Goal: Task Accomplishment & Management: Use online tool/utility

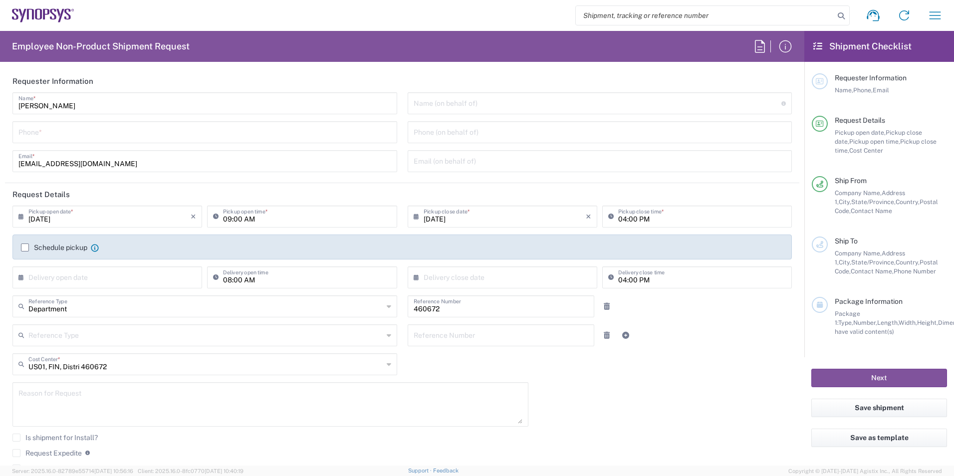
type input "Headquarters USSV"
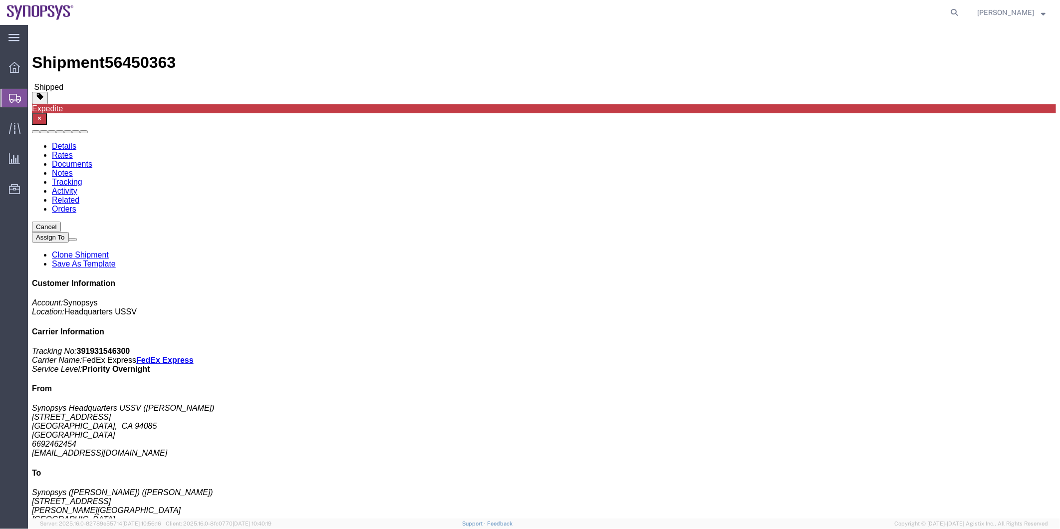
click at [35, 107] on span "Shipments" at bounding box center [31, 98] width 8 height 20
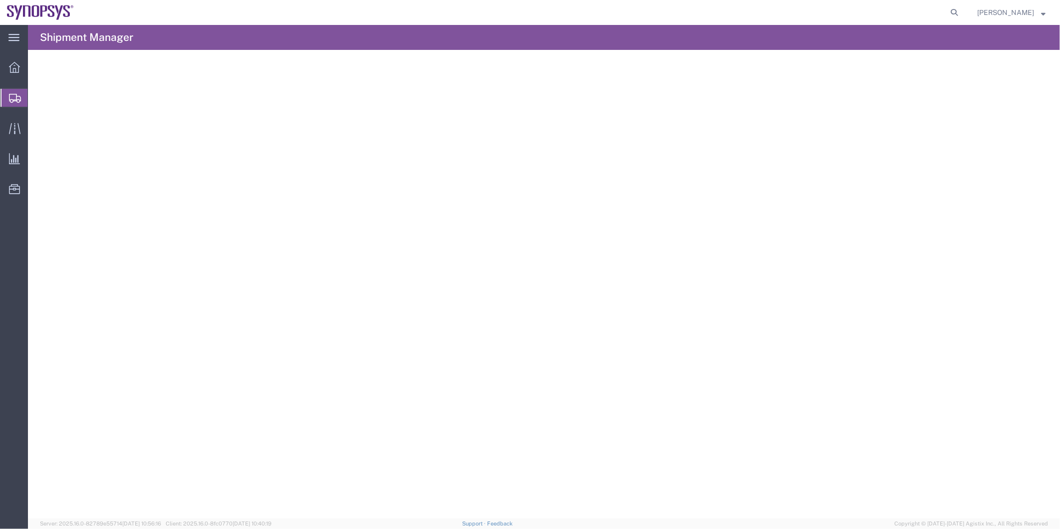
click at [0, 0] on span "Shipment Manager" at bounding box center [0, 0] width 0 height 0
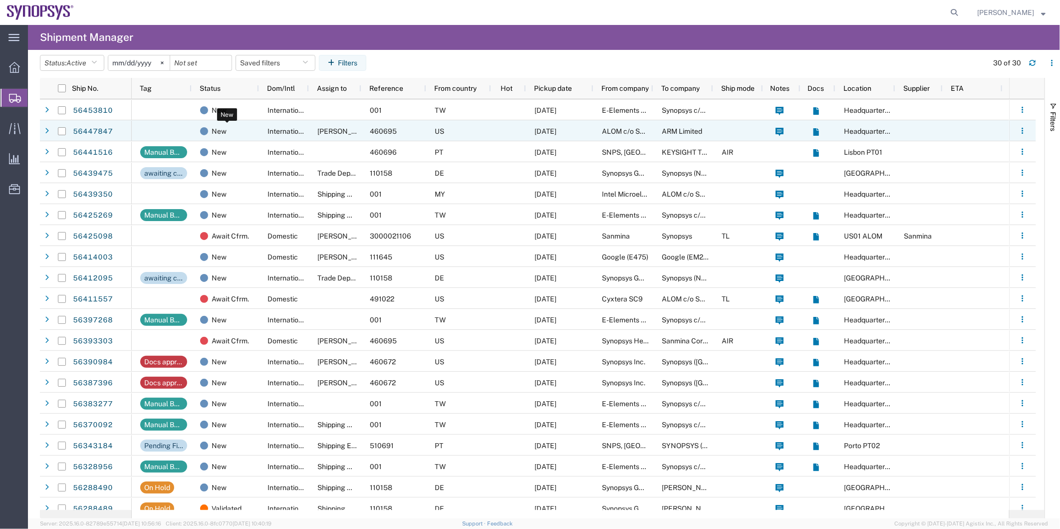
click at [237, 127] on div "New" at bounding box center [227, 131] width 54 height 21
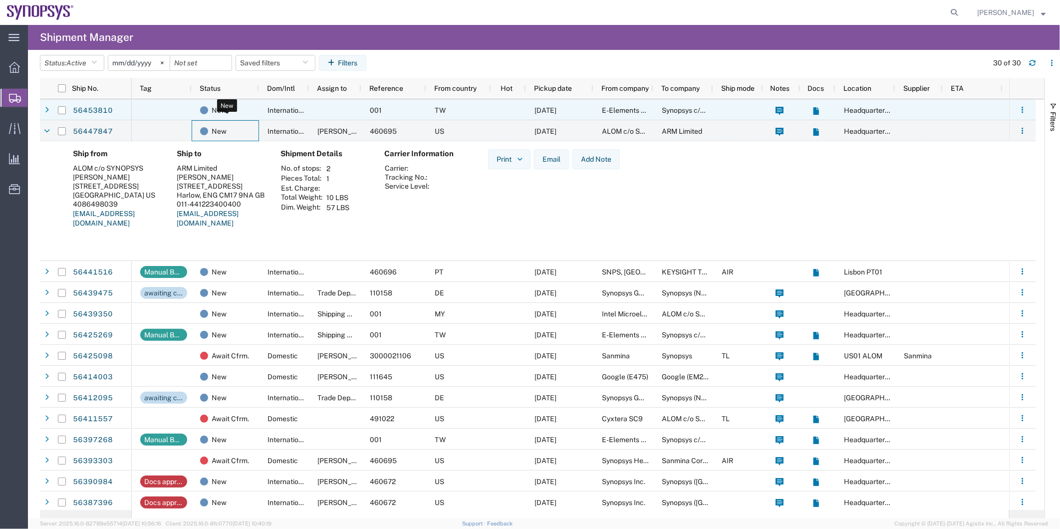
click at [242, 110] on div "New" at bounding box center [227, 110] width 54 height 21
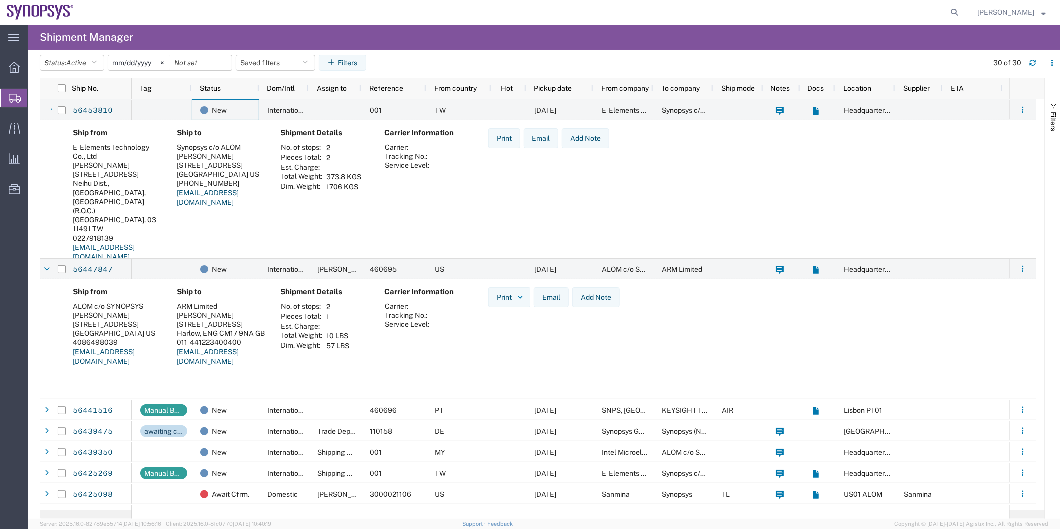
scroll to position [111, 0]
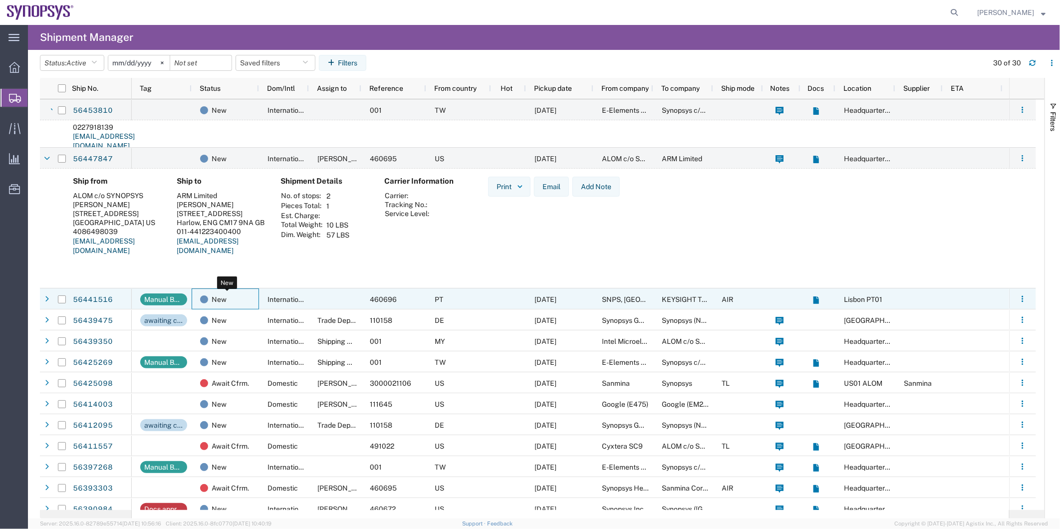
click at [247, 302] on div "New" at bounding box center [227, 299] width 54 height 21
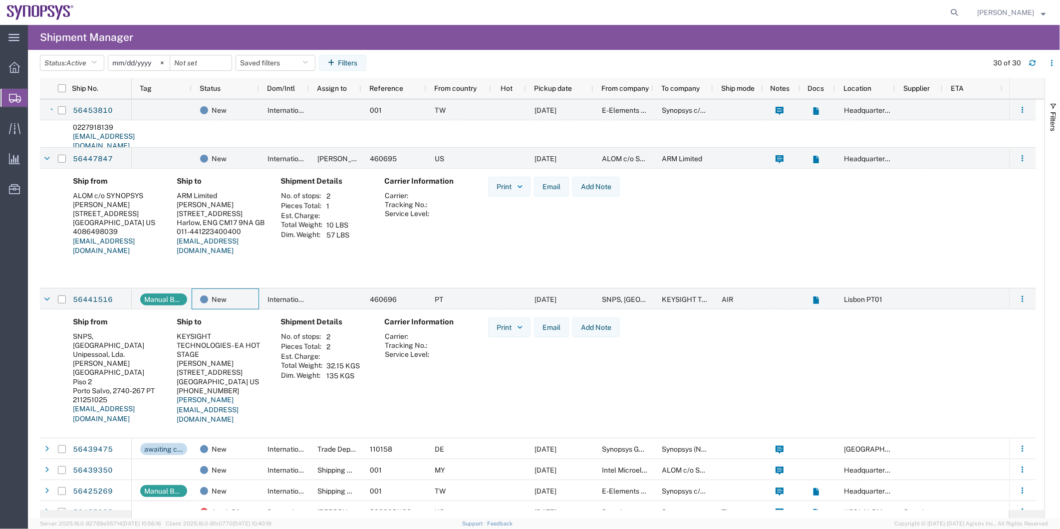
scroll to position [222, 0]
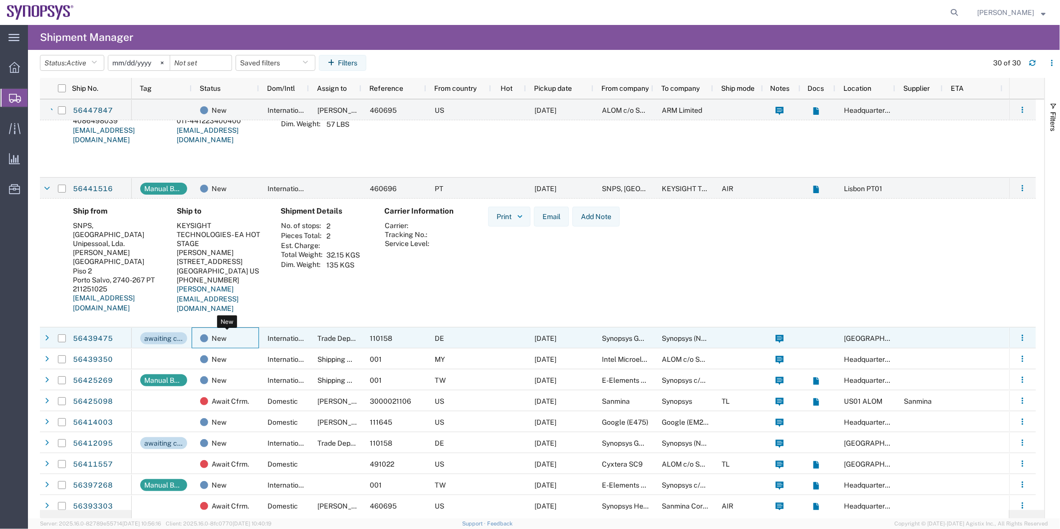
click at [227, 342] on div "New" at bounding box center [227, 338] width 54 height 21
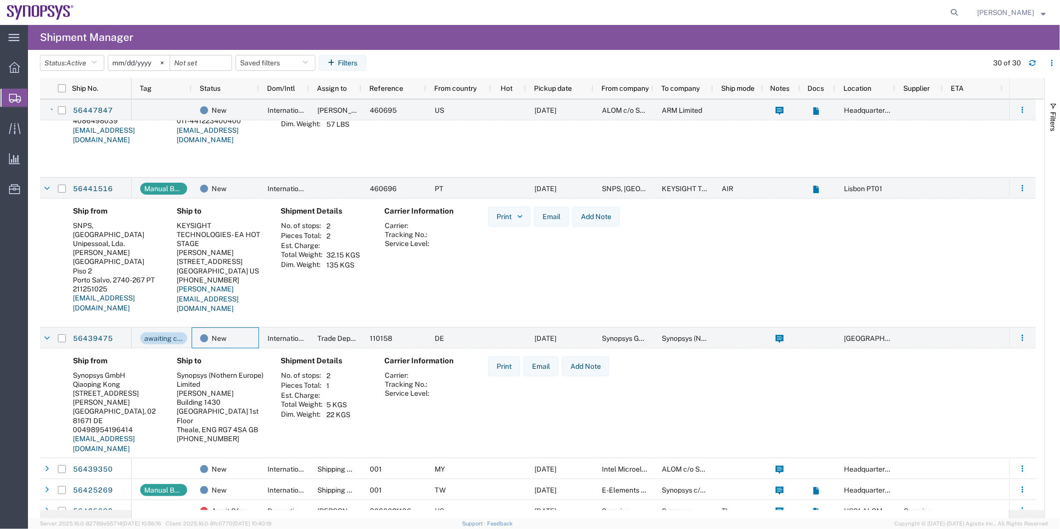
scroll to position [277, 0]
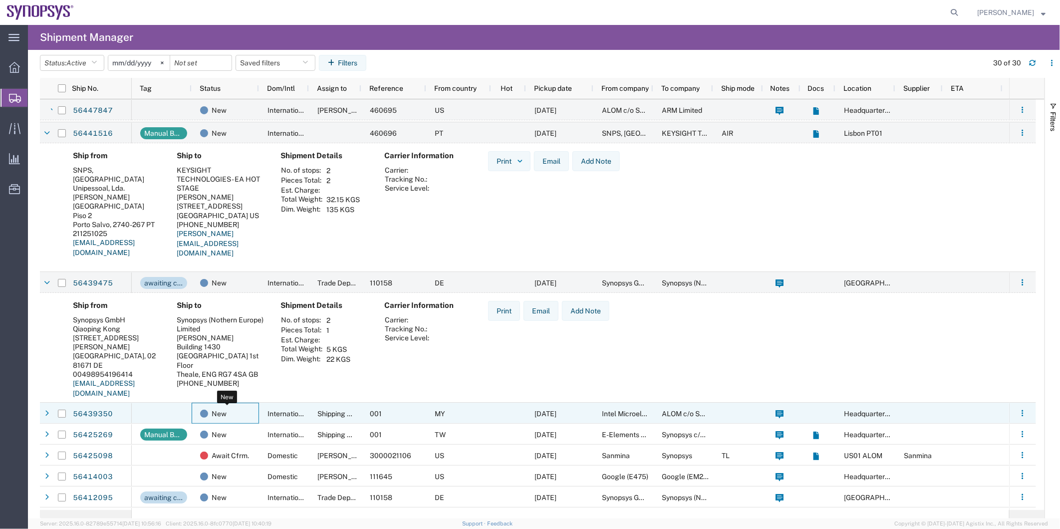
click at [249, 408] on div "New" at bounding box center [227, 413] width 54 height 21
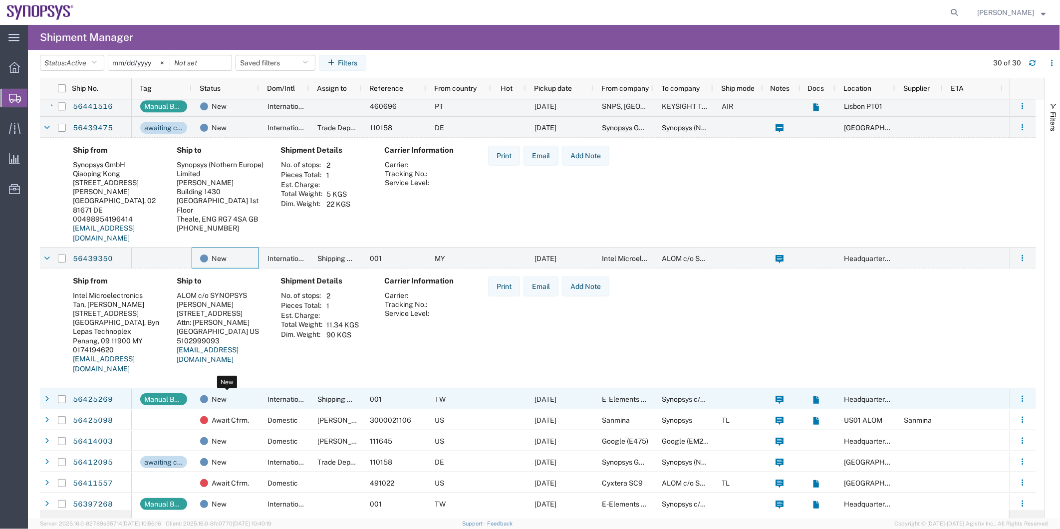
scroll to position [499, 0]
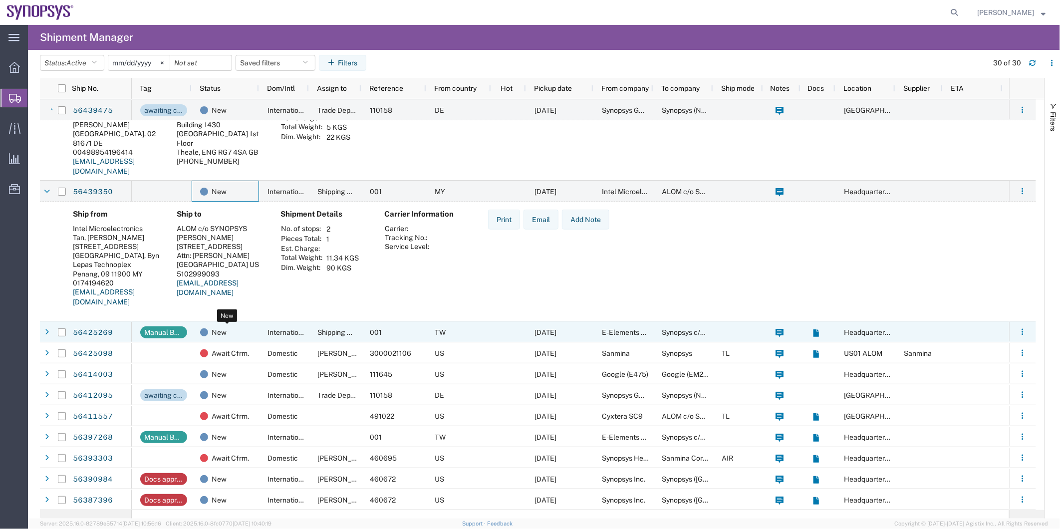
click at [244, 332] on div "New" at bounding box center [227, 332] width 54 height 21
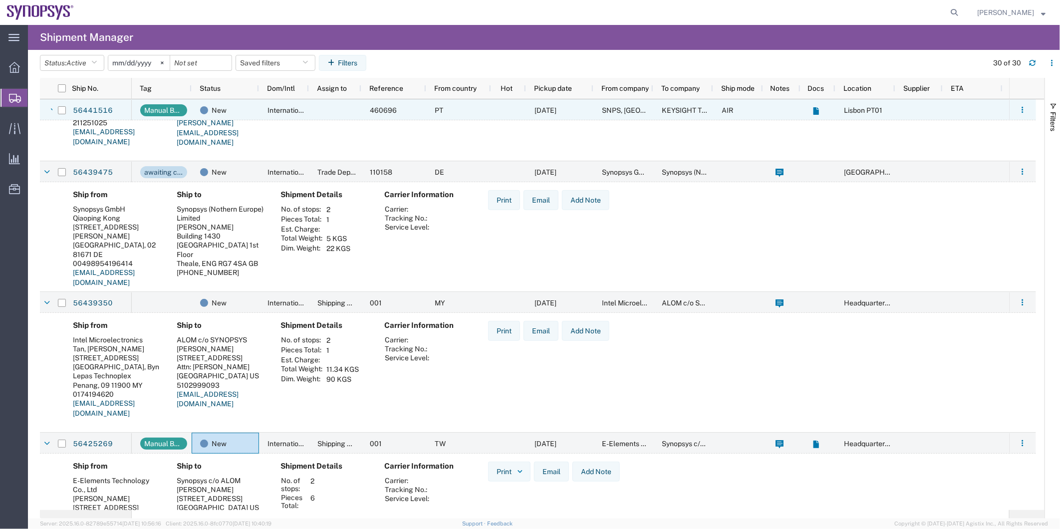
scroll to position [332, 0]
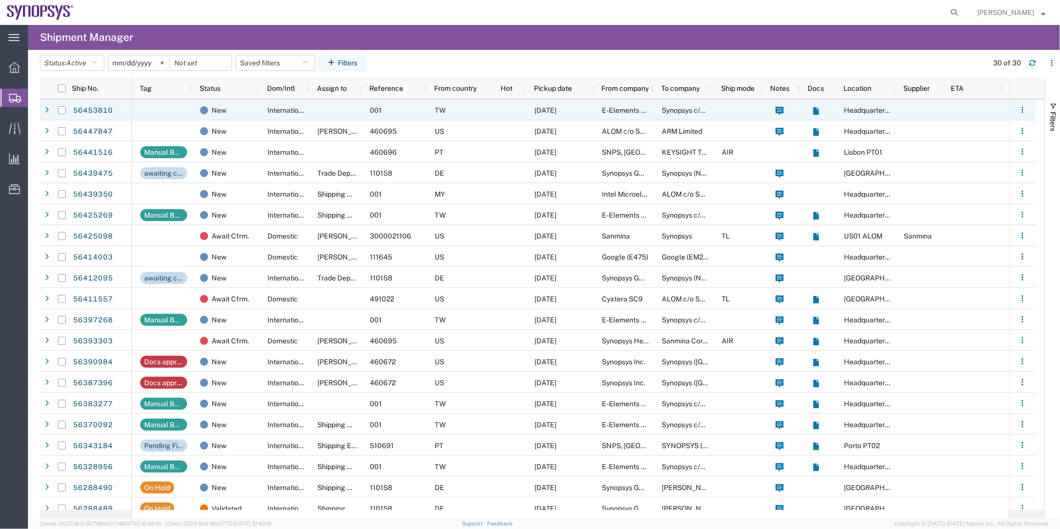
click at [488, 109] on div "TW" at bounding box center [458, 109] width 65 height 21
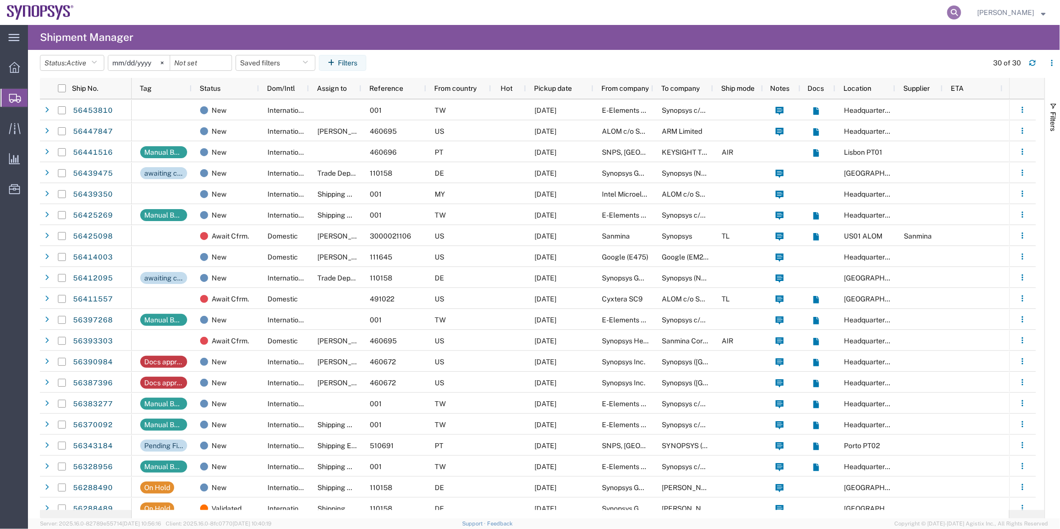
click at [955, 17] on icon at bounding box center [954, 12] width 14 height 14
paste input "391740856949"
type input "391740856949"
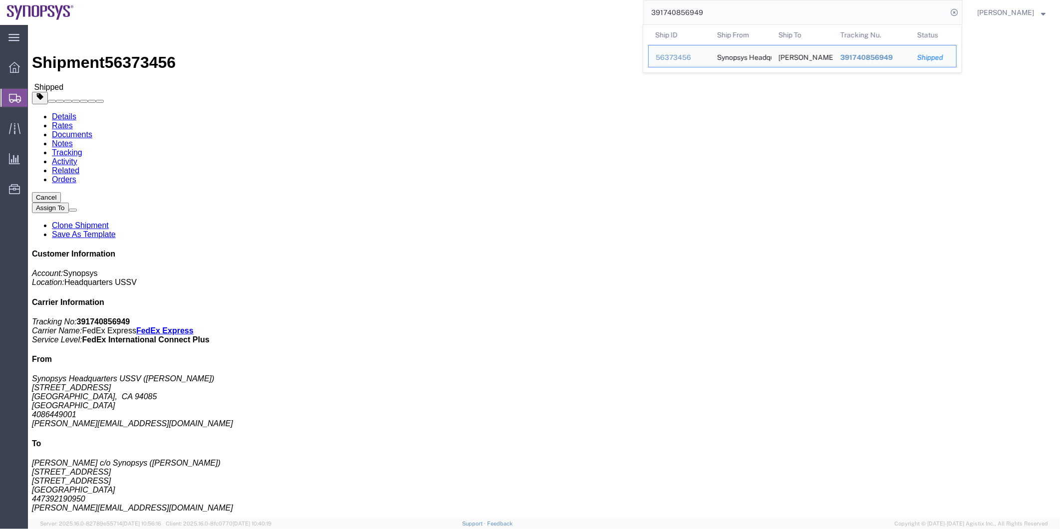
click at [0, 0] on span "Shipment Manager" at bounding box center [0, 0] width 0 height 0
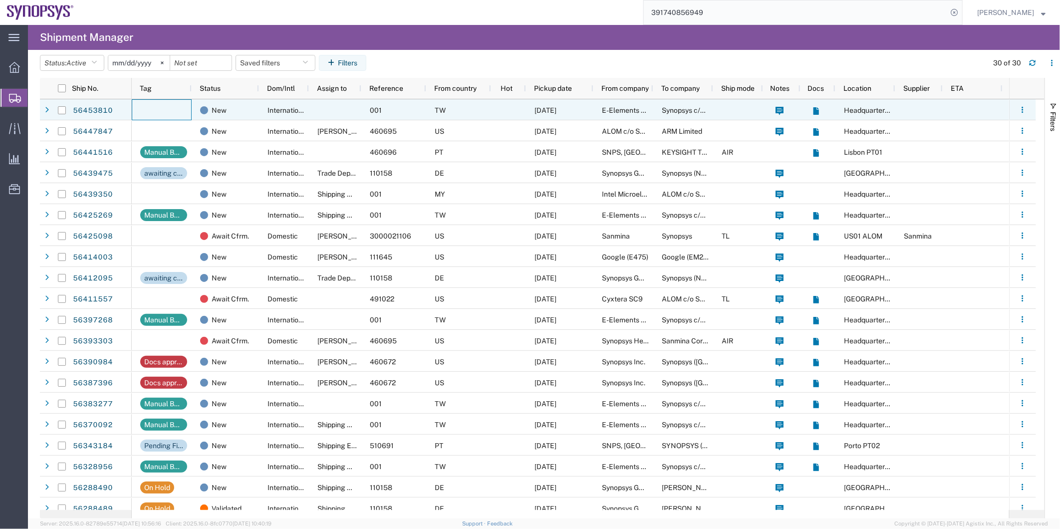
click at [170, 100] on div at bounding box center [162, 109] width 60 height 21
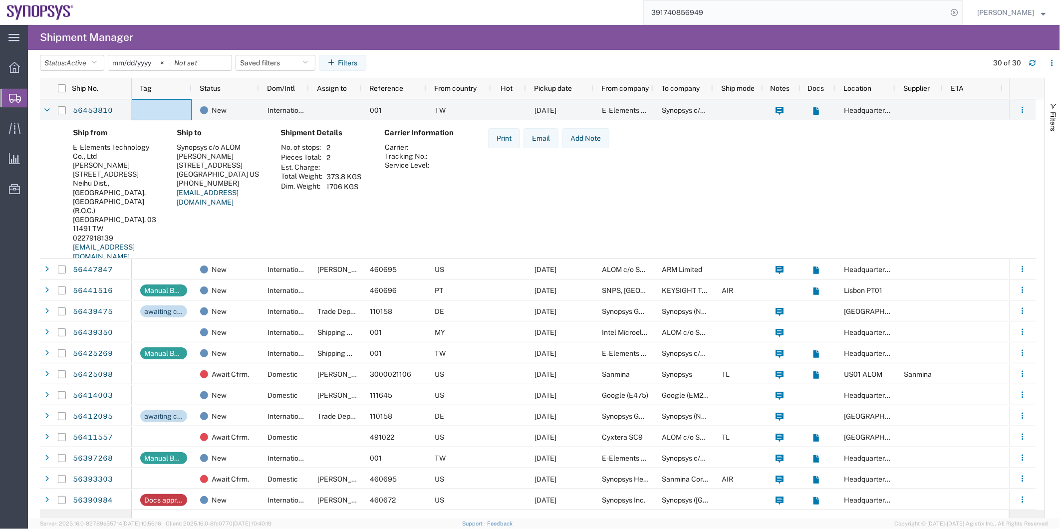
drag, startPoint x: 710, startPoint y: 13, endPoint x: 502, endPoint y: 10, distance: 208.1
click at [502, 10] on div "391740856949" at bounding box center [522, 12] width 882 height 25
paste input "56456159"
type input "56456159"
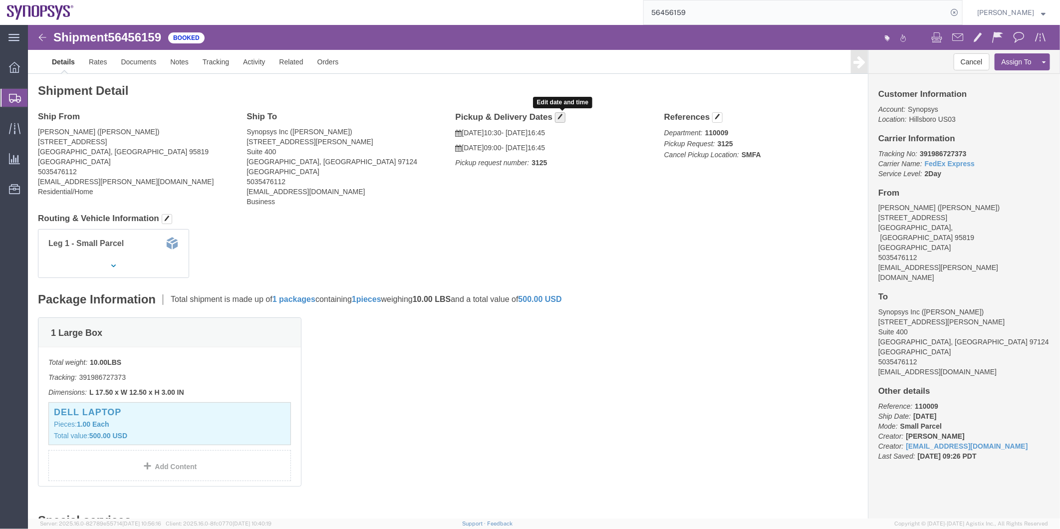
click span "button"
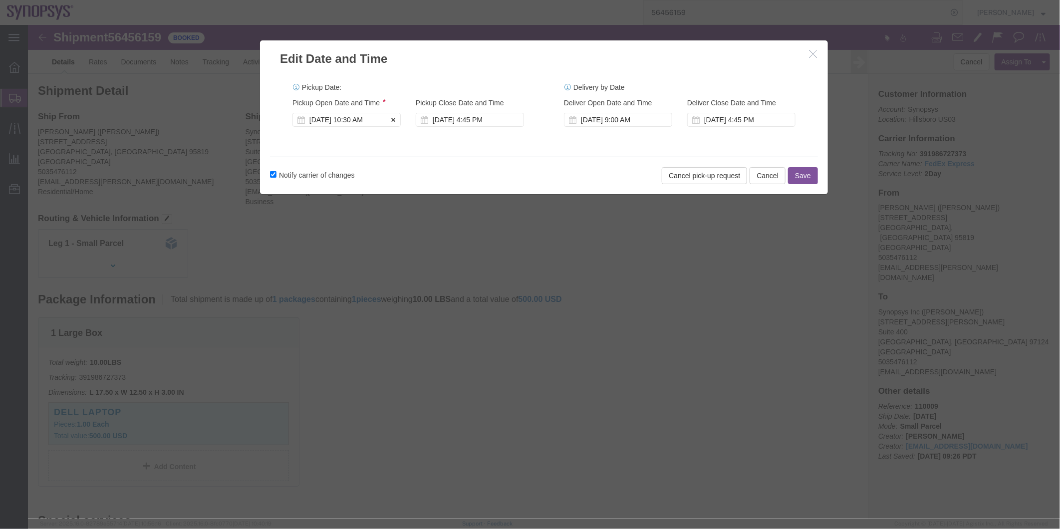
click div "Aug 11 2025 10:30 AM"
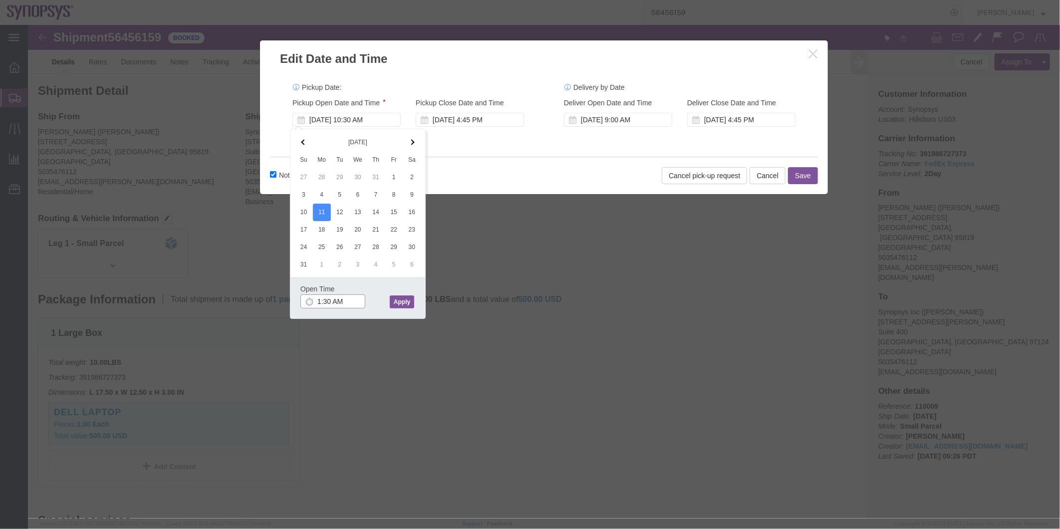
click input "1:30 AM"
type input "1:30 PM"
click button "Apply"
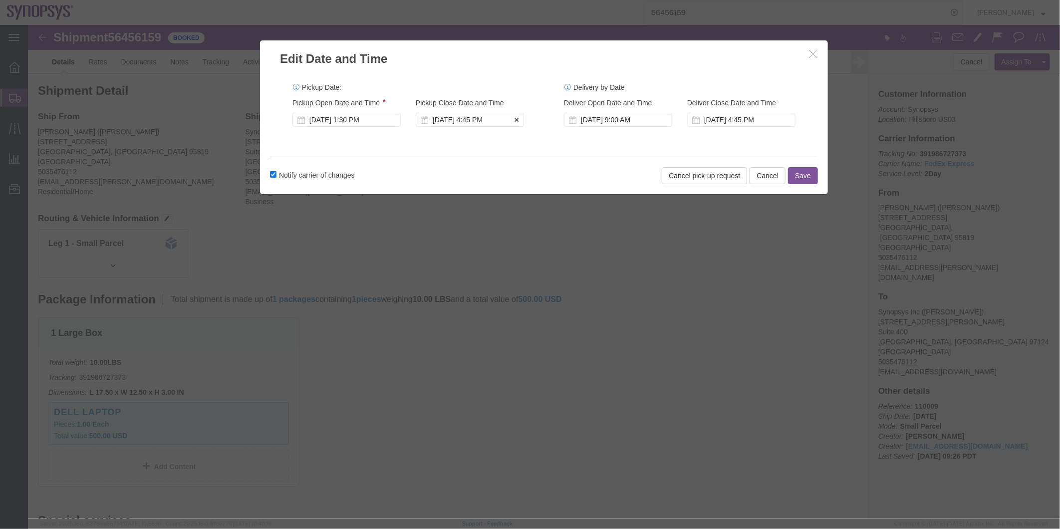
click div "Aug 11 2025 4:45 PM"
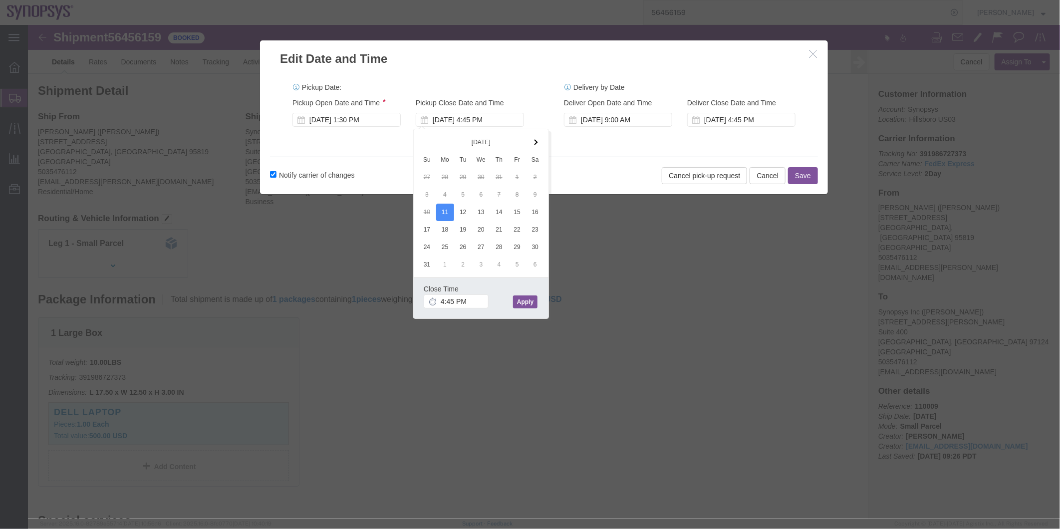
click div "Pickup Date: Pickup Start Date Pickup Start Time Pickup Open Date and Time Aug …"
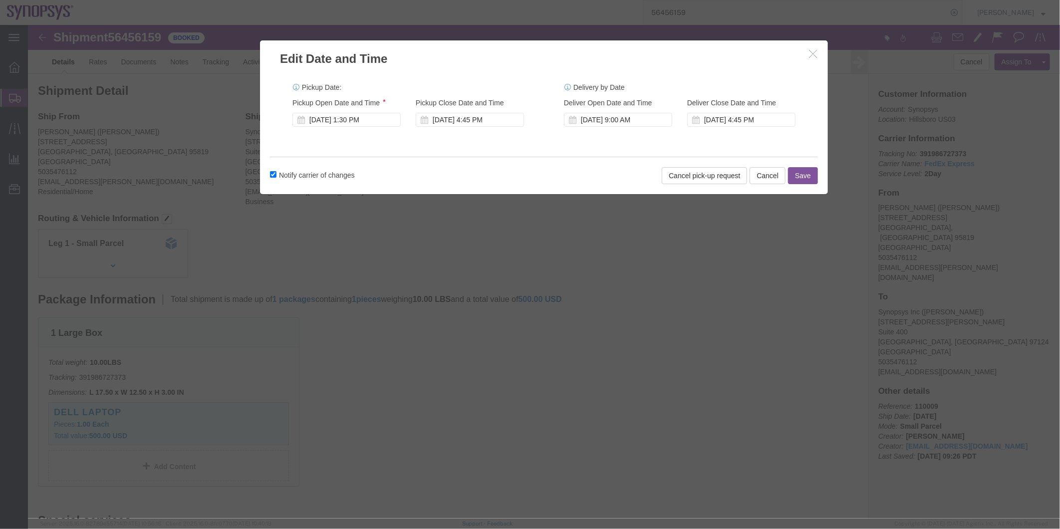
click button "Save"
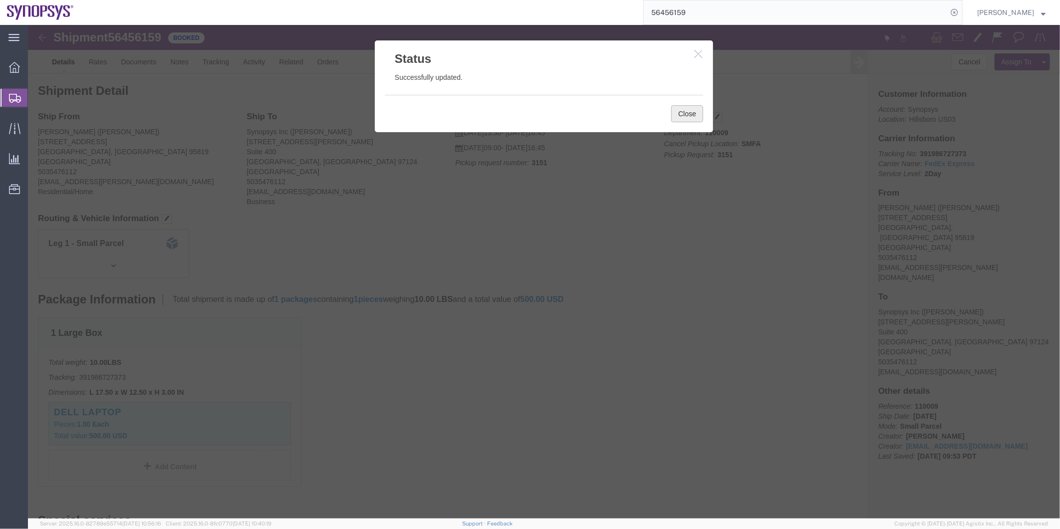
click button "Close"
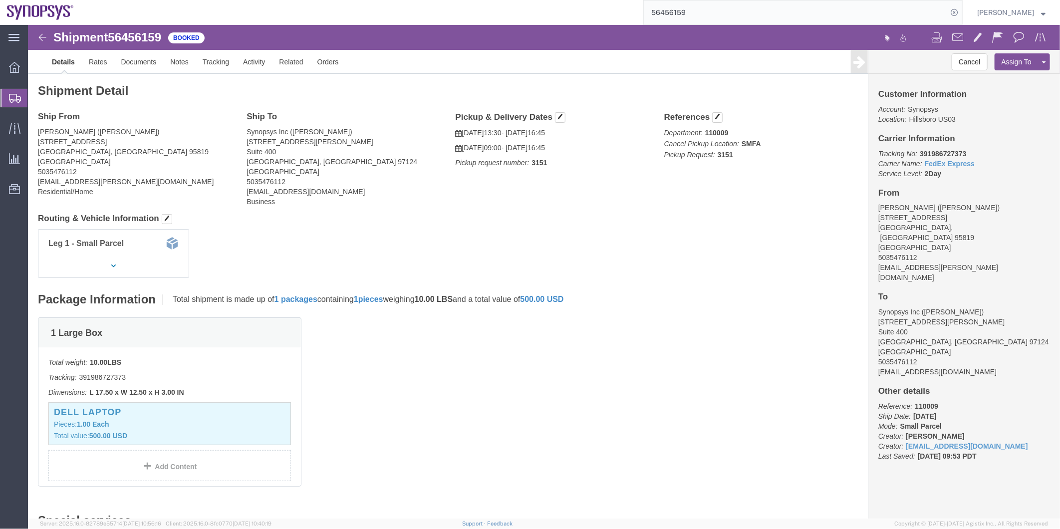
click b "3151"
copy b "3151"
click at [0, 0] on span "Shipment Manager" at bounding box center [0, 0] width 0 height 0
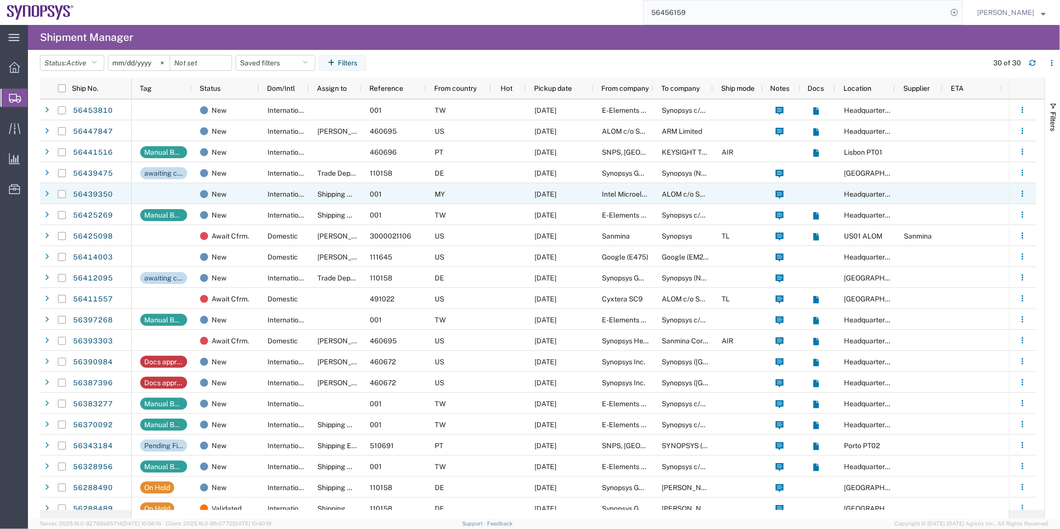
click at [306, 183] on div "International" at bounding box center [284, 193] width 50 height 21
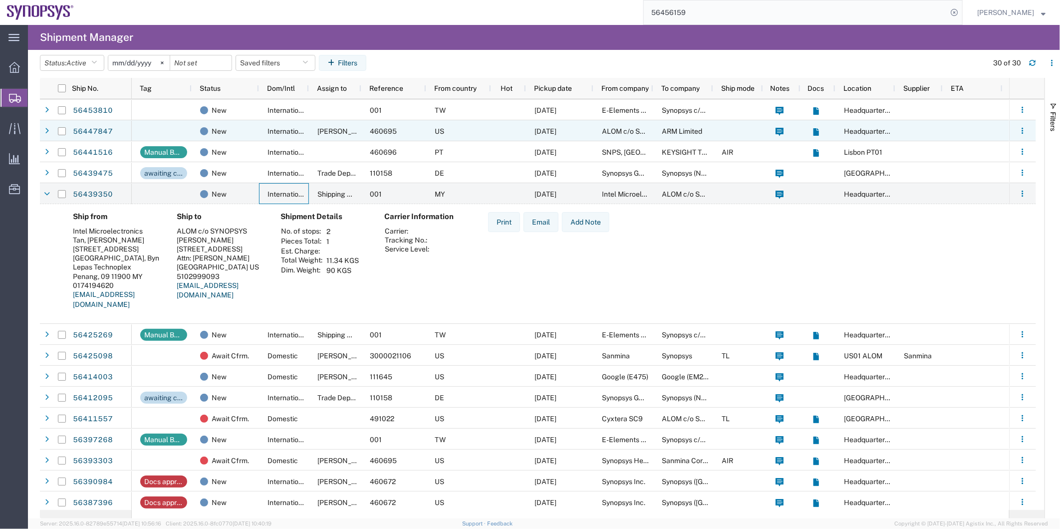
click at [347, 133] on span "[PERSON_NAME]" at bounding box center [345, 131] width 57 height 8
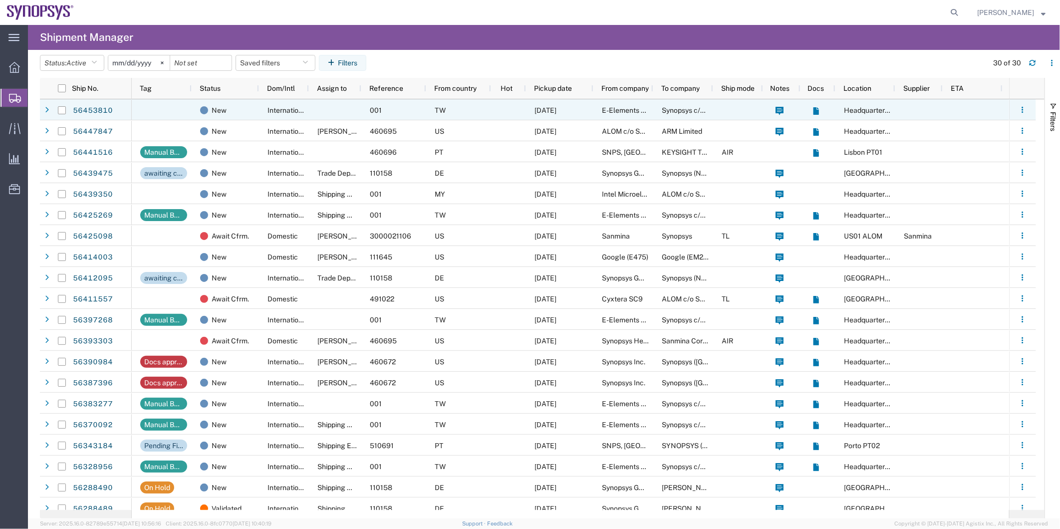
click at [382, 116] on div "001" at bounding box center [393, 109] width 65 height 21
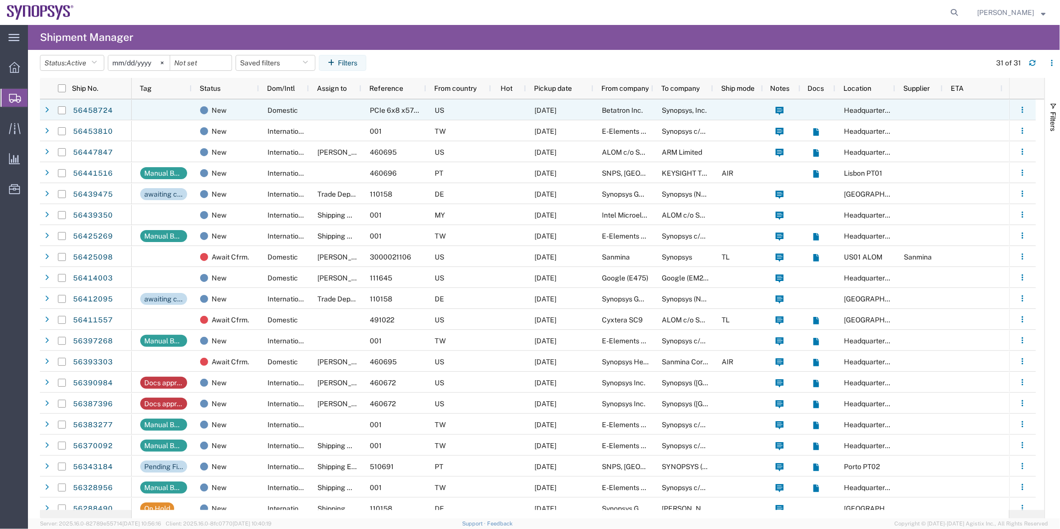
click at [341, 108] on div at bounding box center [335, 109] width 52 height 21
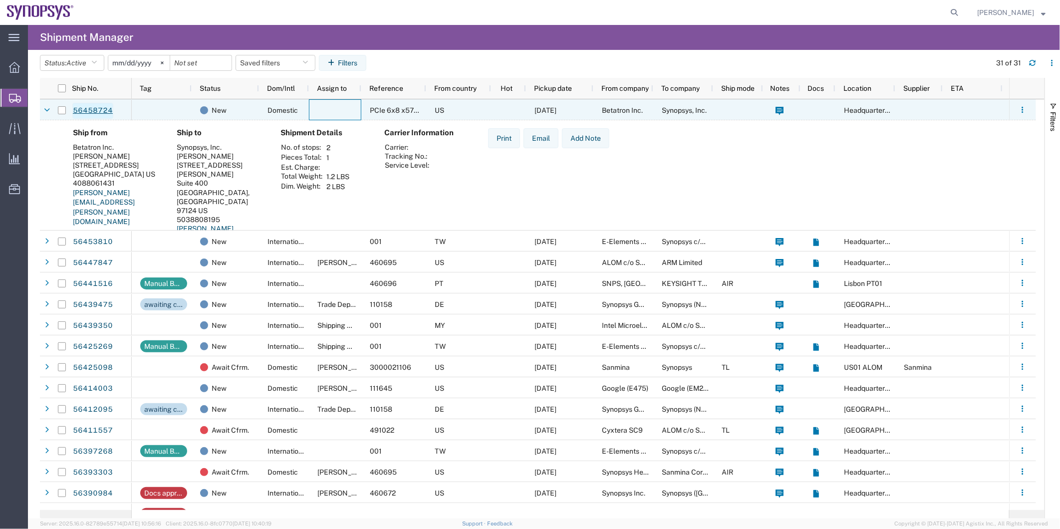
click at [87, 111] on link "56458724" at bounding box center [92, 111] width 41 height 16
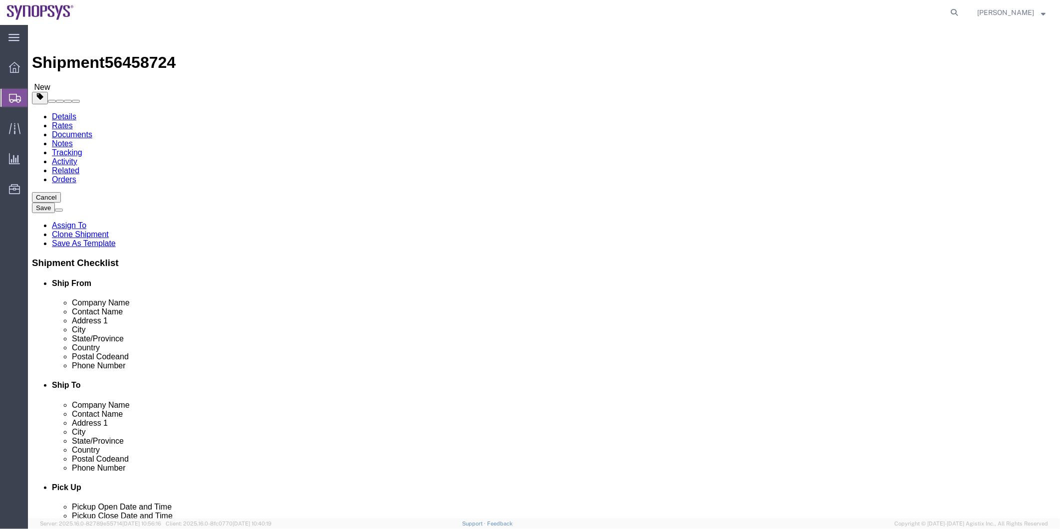
select select
click link "Package Information"
click link "Special Services"
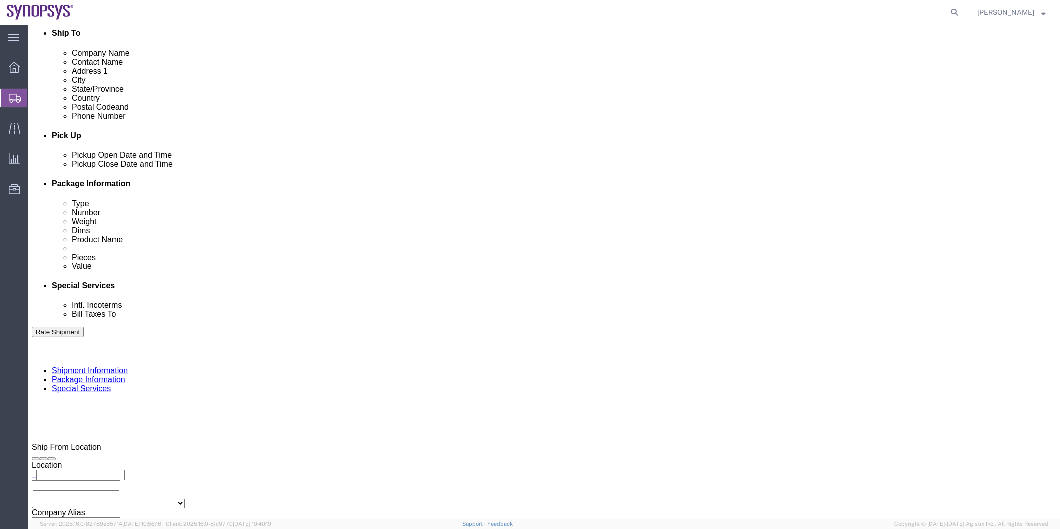
scroll to position [443, 0]
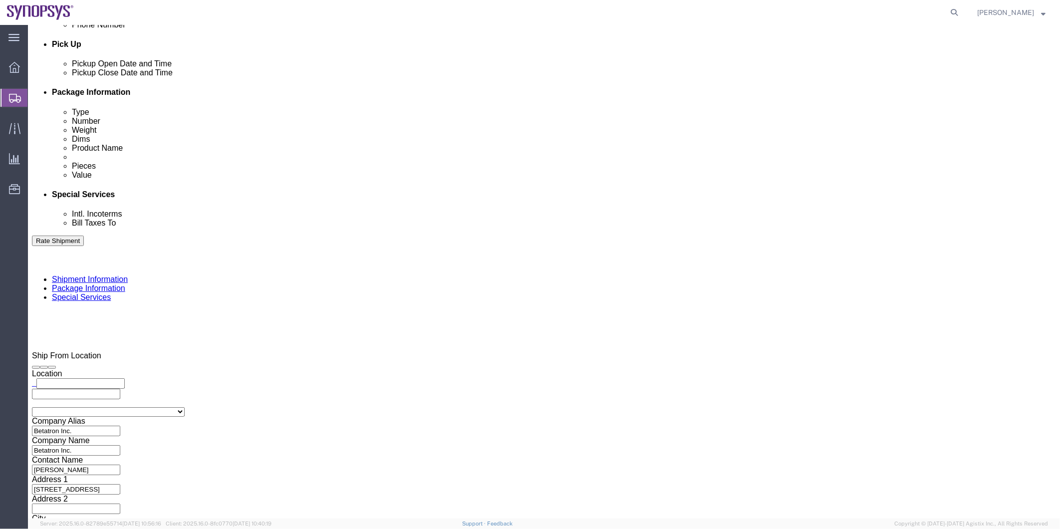
click icon
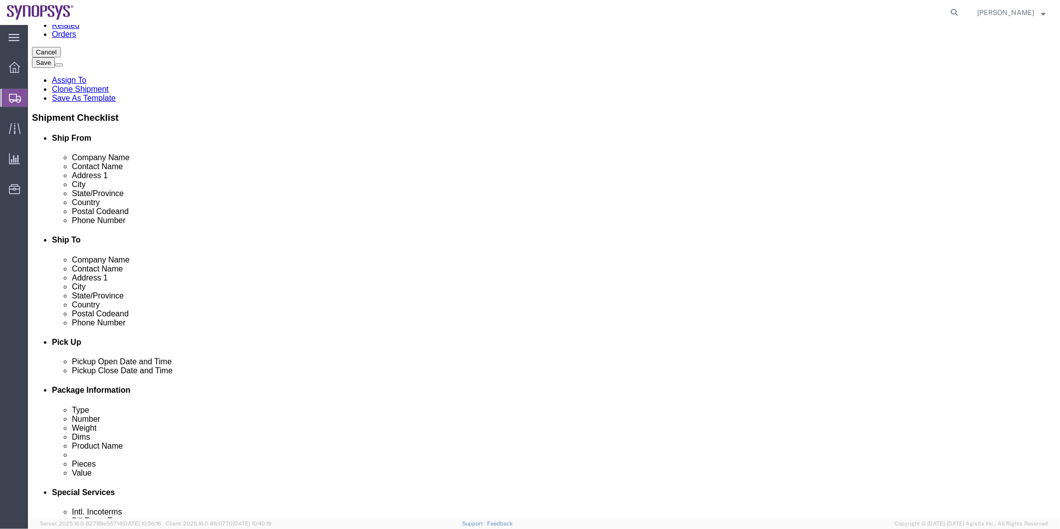
scroll to position [35, 0]
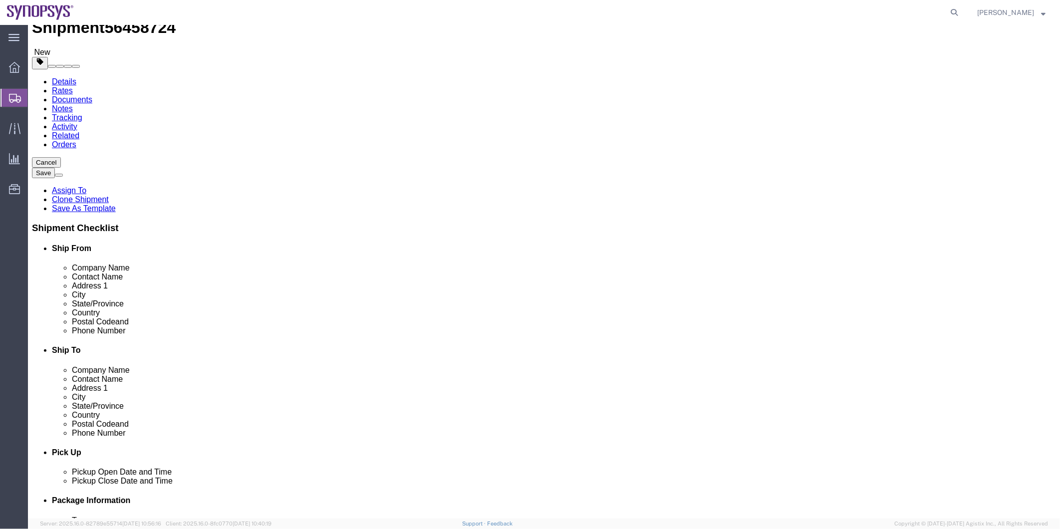
drag, startPoint x: 267, startPoint y: 326, endPoint x: 152, endPoint y: 327, distance: 114.3
click input "mike.young@betatron.net"
click icon
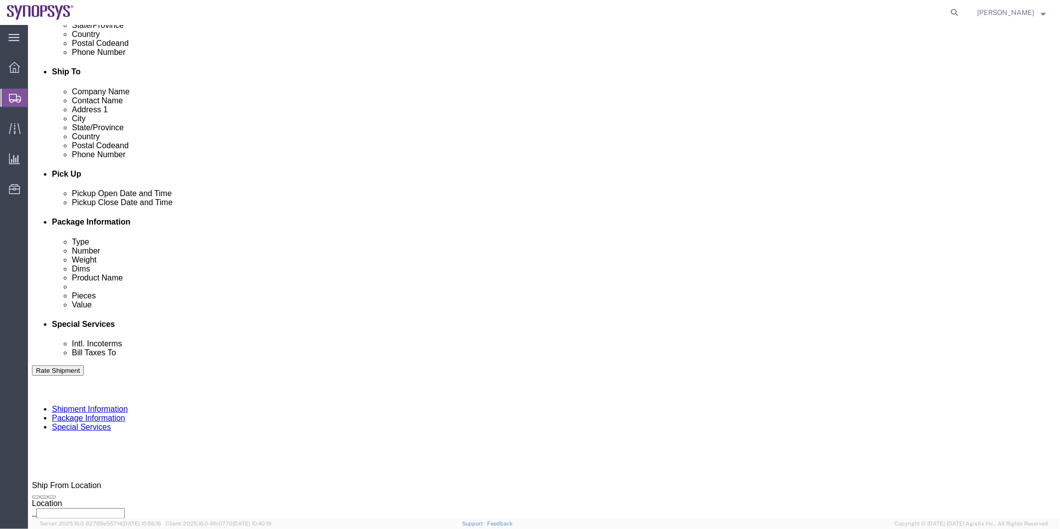
scroll to position [423, 0]
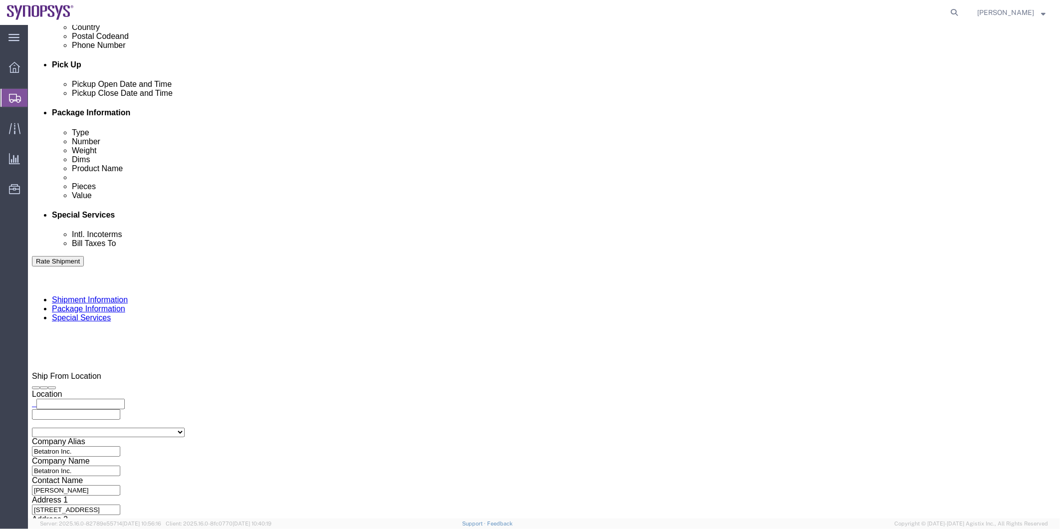
click input "text"
paste input "mike.young@betatron.net"
type input "mike.young@betatron.net"
click input "Include shipping documents"
checkbox input "true"
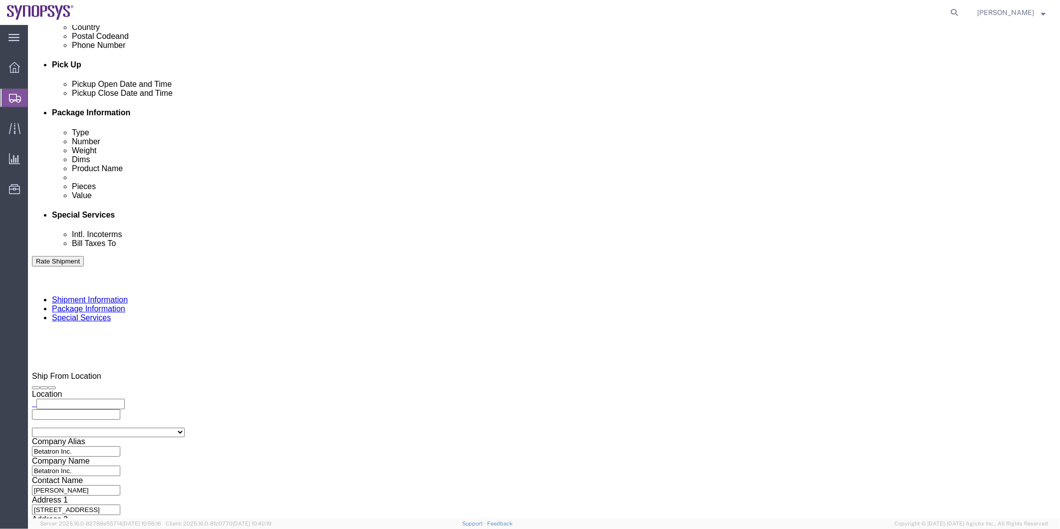
click label "BOL"
click input "BOL"
checkbox input "true"
click label "Packing List"
click input "Packing List"
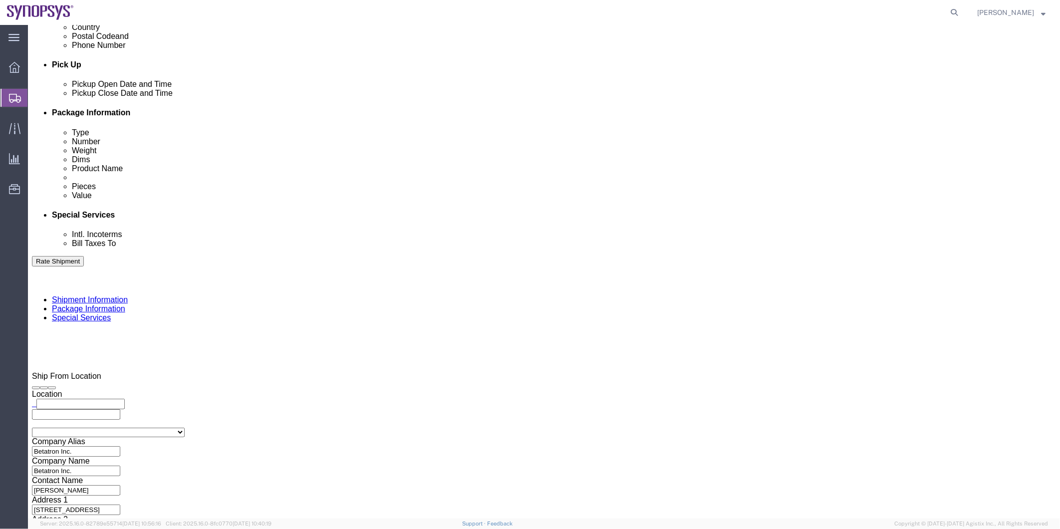
checkbox input "true"
click label "Shipping Label"
click input "Shipping Label"
checkbox input "true"
click textarea
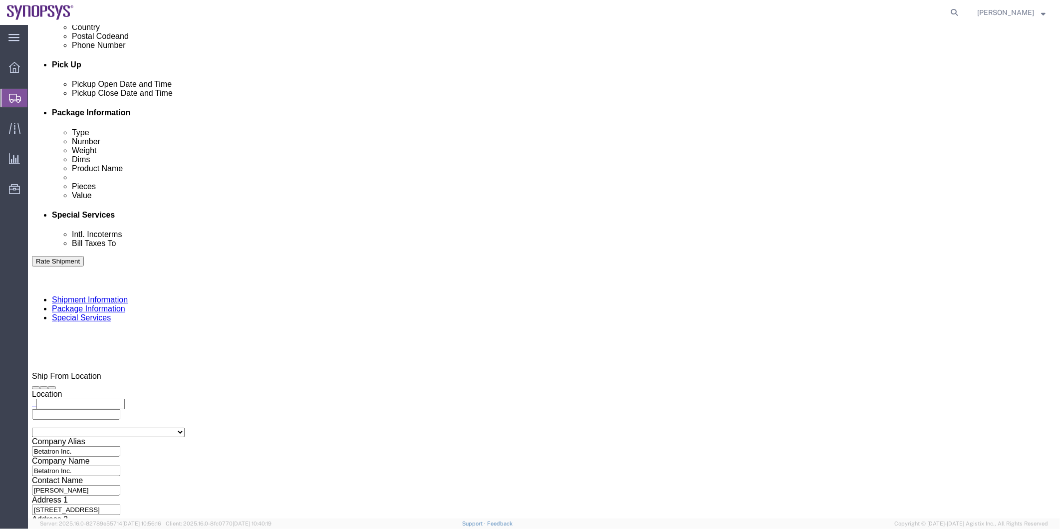
type textarea "Please see attached. -Kaelen"
click button "Rate Shipment"
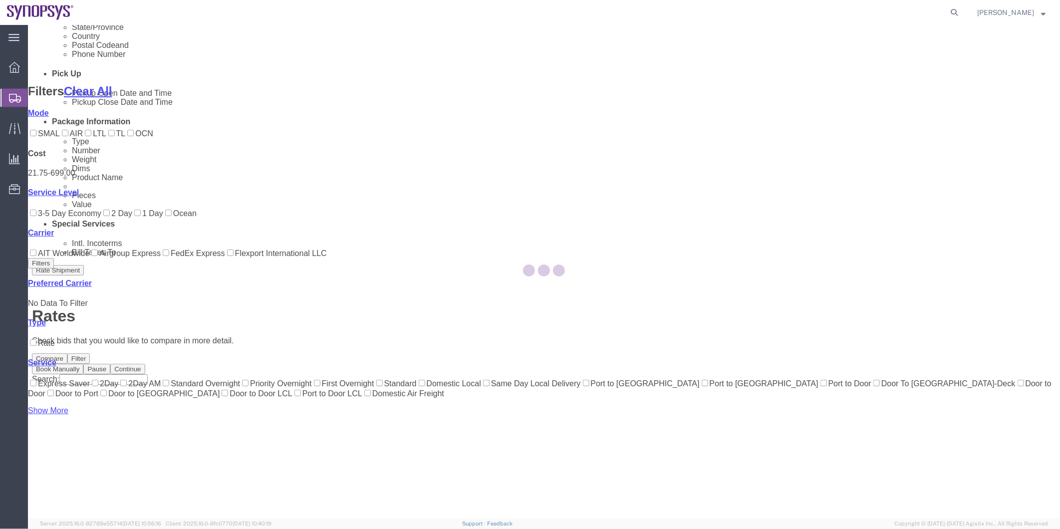
scroll to position [89, 0]
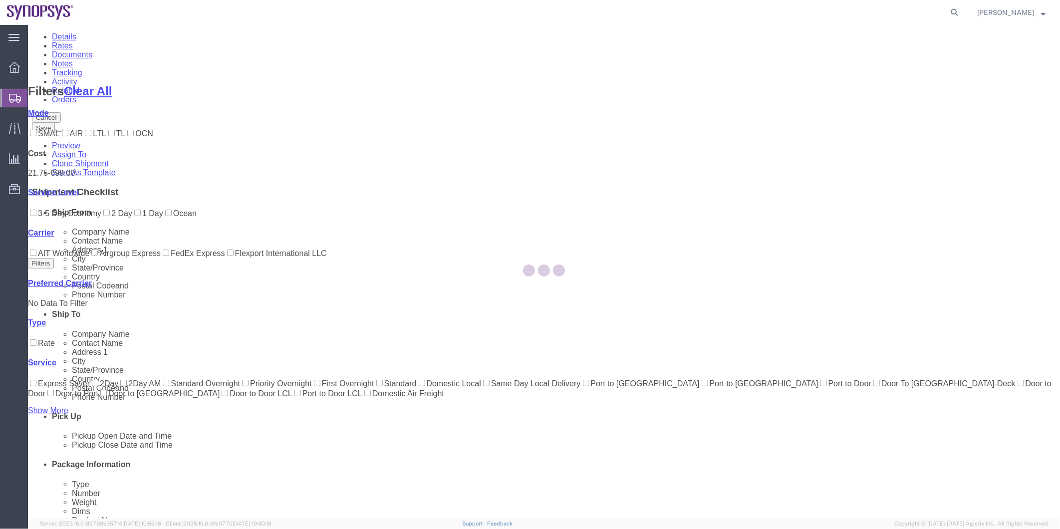
scroll to position [0, 0]
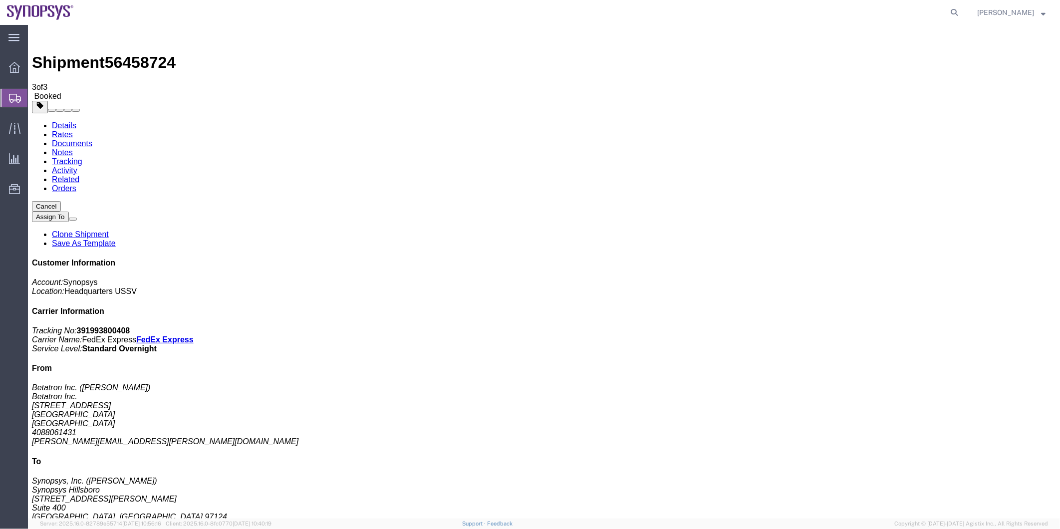
click at [0, 0] on span "Shipment Manager" at bounding box center [0, 0] width 0 height 0
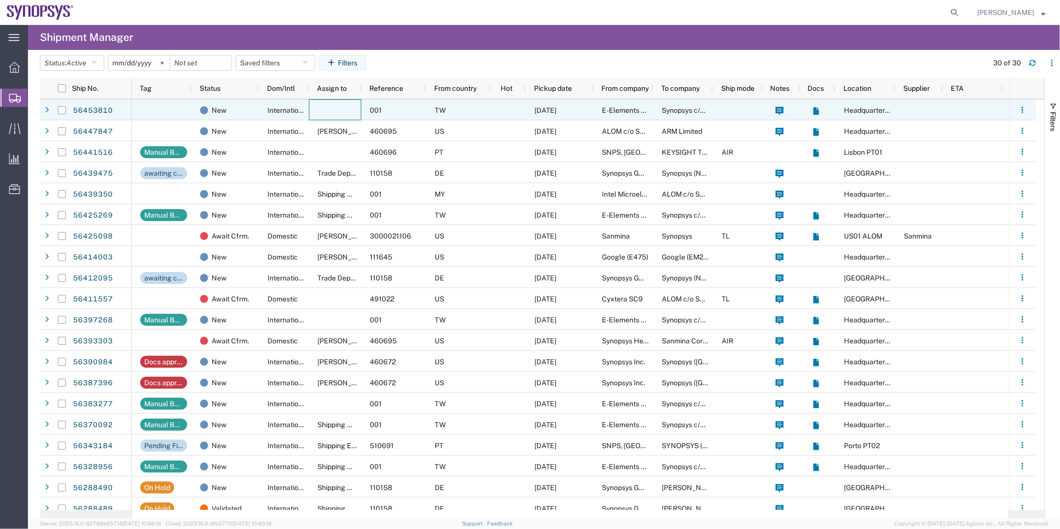
click at [324, 103] on div at bounding box center [335, 109] width 52 height 21
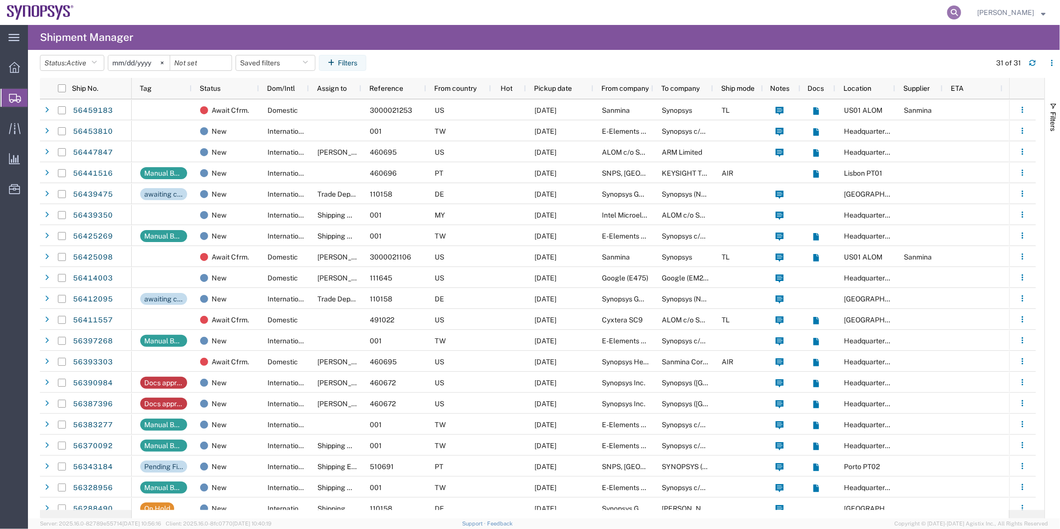
click at [959, 12] on icon at bounding box center [954, 12] width 14 height 14
paste input "391740856949"
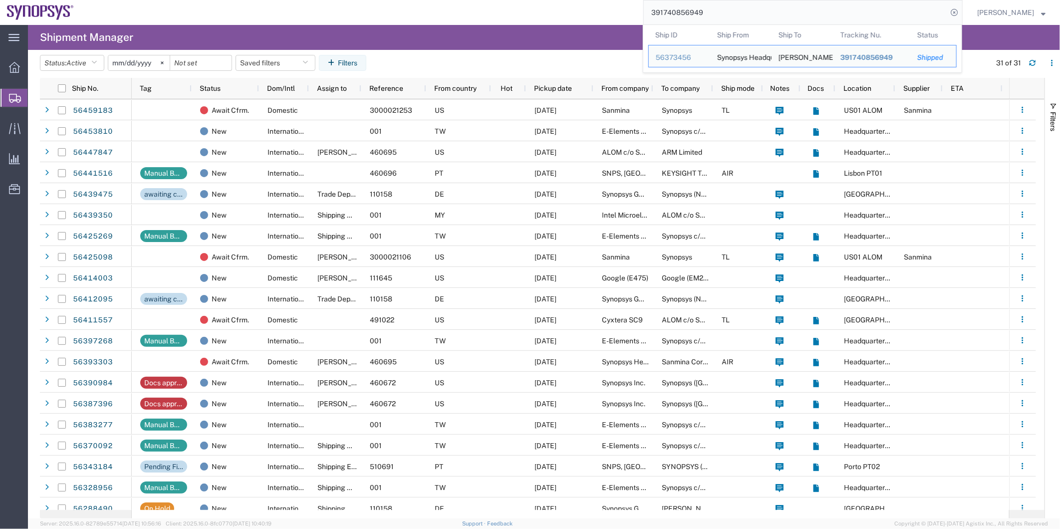
type input "391740856949"
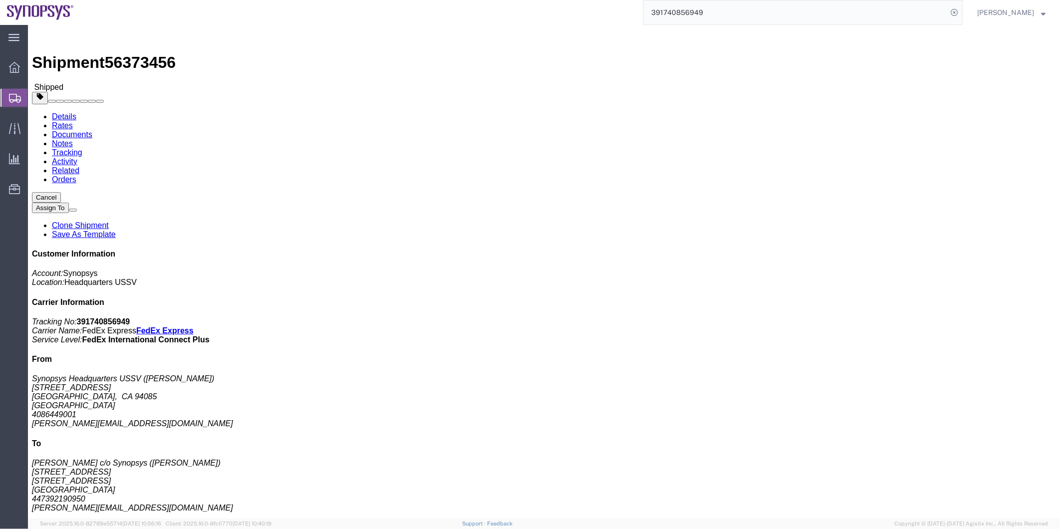
drag, startPoint x: 216, startPoint y: 107, endPoint x: 249, endPoint y: 107, distance: 33.4
click div "Ship To [PERSON_NAME] c/o Synopsys ([PERSON_NAME]) [STREET_ADDRESS][PERSON_NAME…"
click address "[PERSON_NAME] c/o Synopsys ([PERSON_NAME]) [STREET_ADDRESS][PERSON_NAME] 447392…"
drag, startPoint x: 252, startPoint y: 105, endPoint x: 215, endPoint y: 105, distance: 36.9
click div "Ship To [PERSON_NAME] c/o Synopsys ([PERSON_NAME]) [STREET_ADDRESS][PERSON_NAME…"
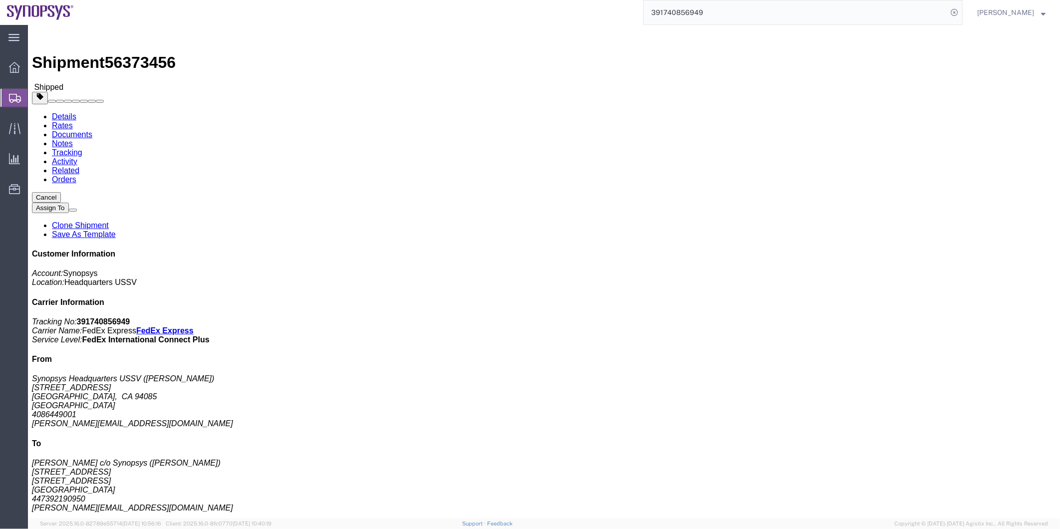
drag, startPoint x: 215, startPoint y: 105, endPoint x: 232, endPoint y: 106, distance: 17.0
copy address "[PERSON_NAME]"
